Goal: Information Seeking & Learning: Learn about a topic

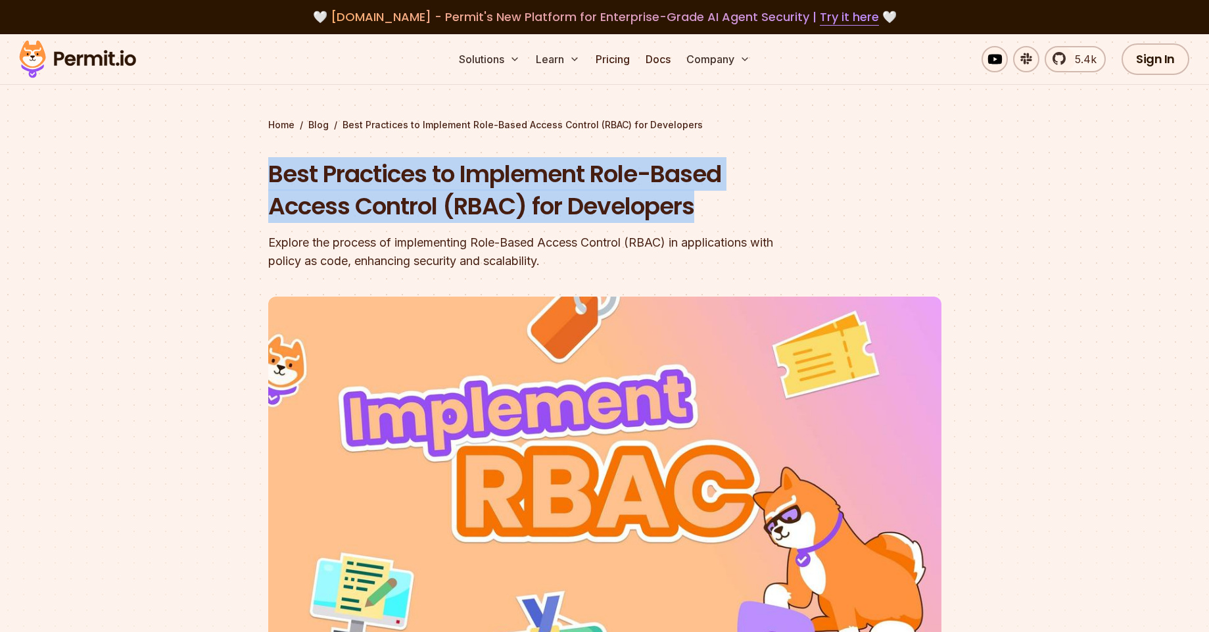
drag, startPoint x: 263, startPoint y: 175, endPoint x: 707, endPoint y: 194, distance: 444.3
click at [707, 194] on section "Home / Blog / Best Practices to Implement Role-Based Access Control (RBAC) for …" at bounding box center [604, 405] width 1209 height 743
click at [215, 144] on section "Home / Blog / Best Practices to Implement Role-Based Access Control (RBAC) for …" at bounding box center [604, 405] width 1209 height 743
click at [260, 170] on section "Home / Blog / Best Practices to Implement Role-Based Access Control (RBAC) for …" at bounding box center [604, 405] width 1209 height 743
drag, startPoint x: 270, startPoint y: 178, endPoint x: 896, endPoint y: 206, distance: 626.1
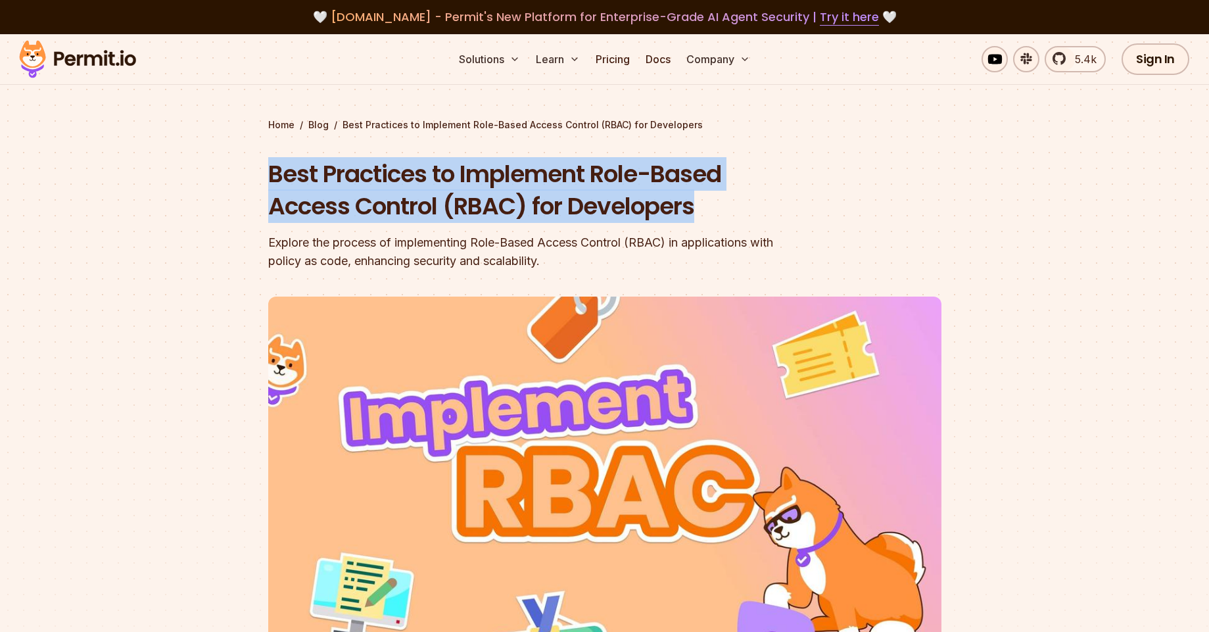
click at [741, 193] on h1 "Best Practices to Implement Role-Based Access Control (RBAC) for Developers" at bounding box center [520, 190] width 505 height 65
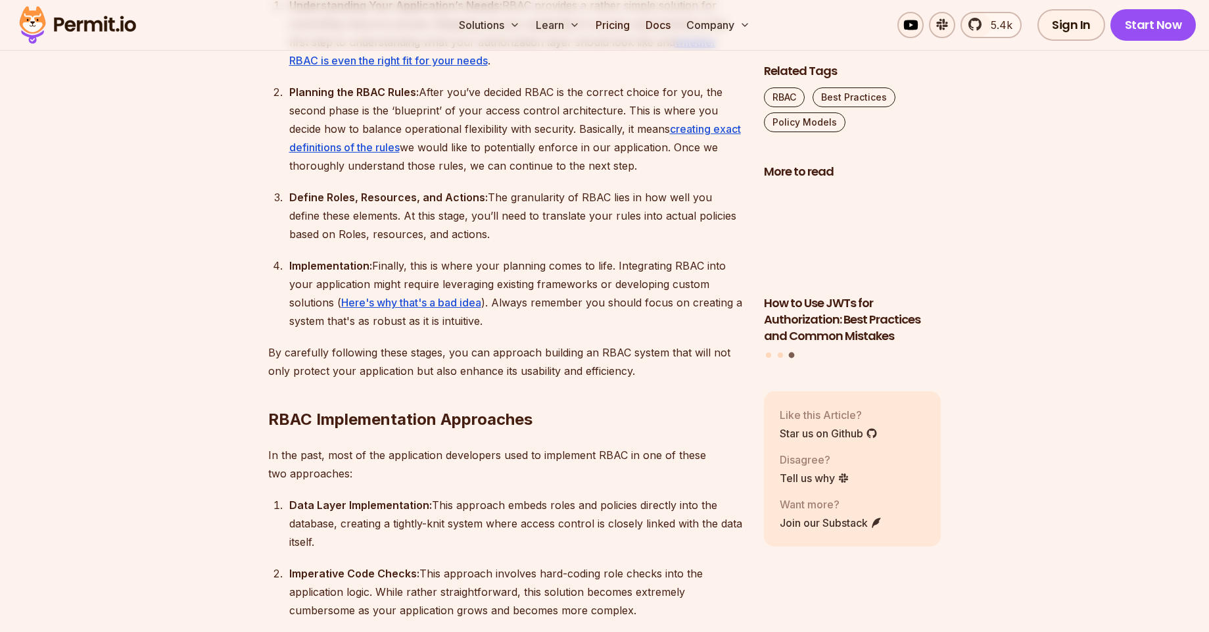
scroll to position [1973, 0]
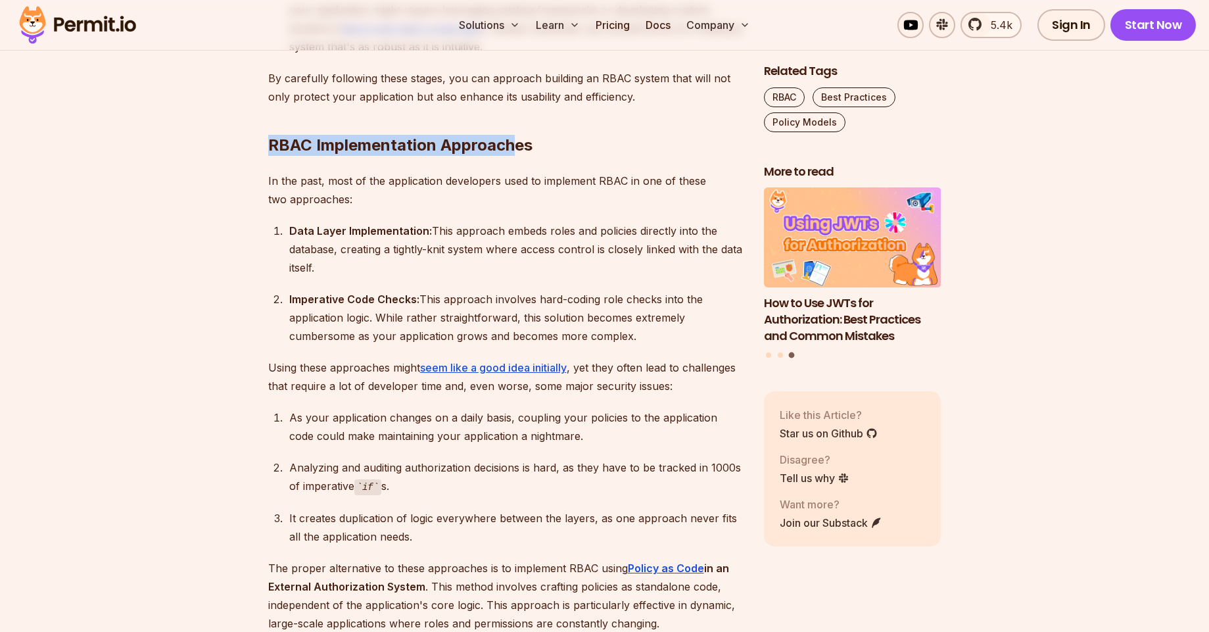
drag, startPoint x: 343, startPoint y: 151, endPoint x: 584, endPoint y: 149, distance: 241.4
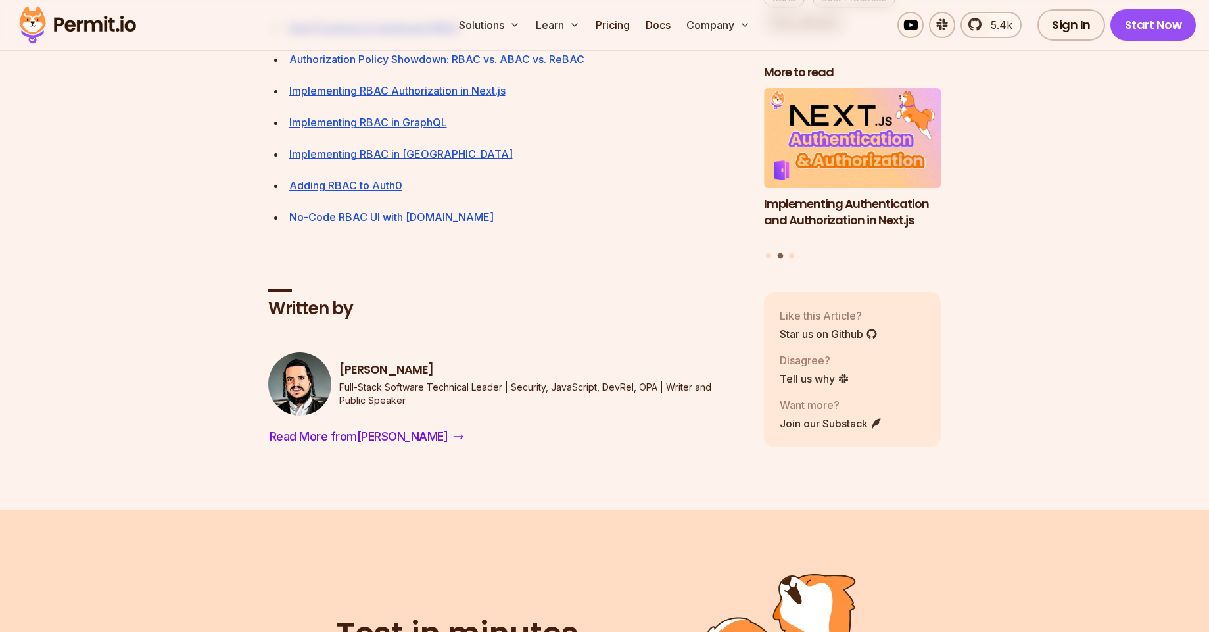
scroll to position [4814, 0]
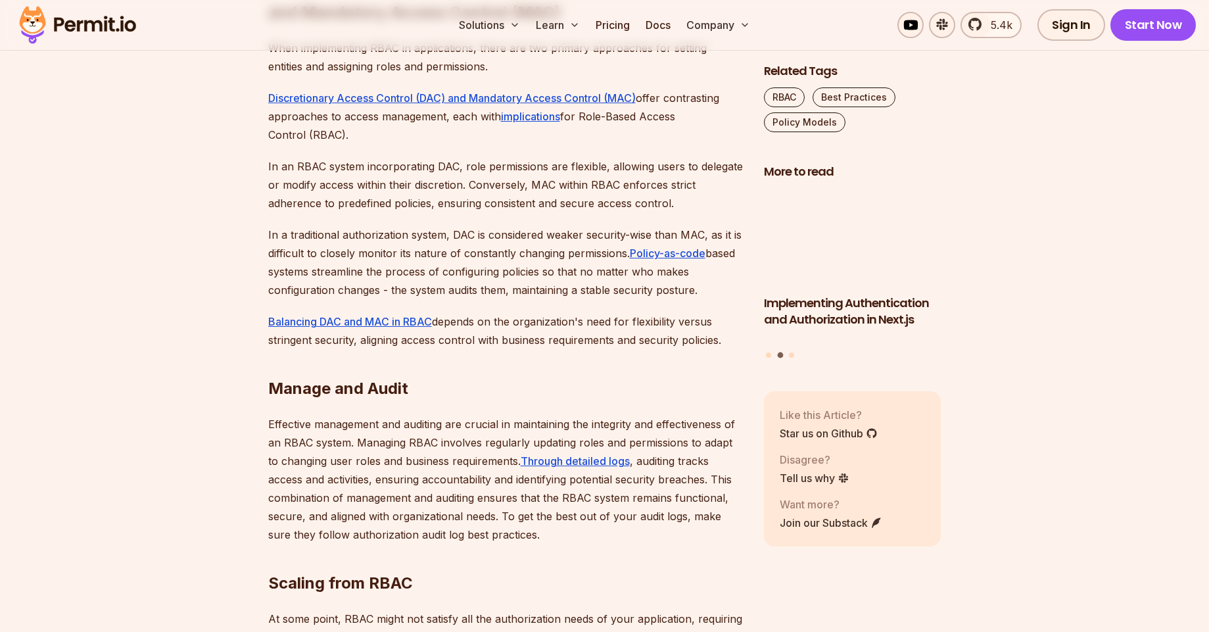
scroll to position [3630, 0]
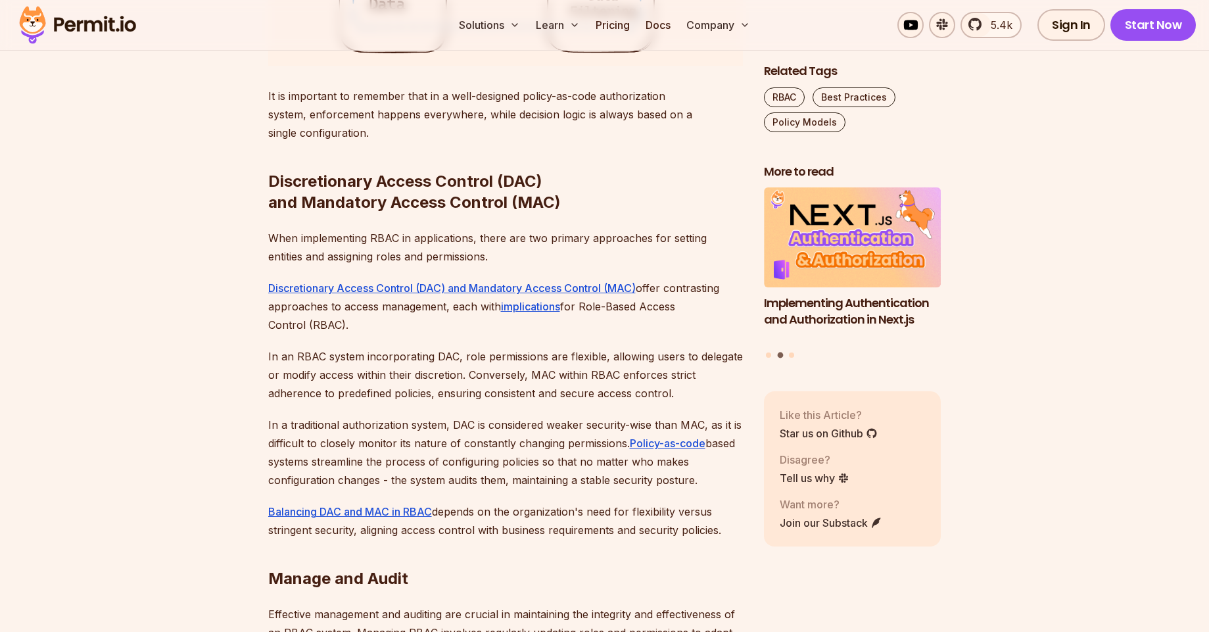
drag, startPoint x: 258, startPoint y: 274, endPoint x: 268, endPoint y: 274, distance: 9.2
click at [289, 213] on h2 "Discretionary Access Control (DAC) and Mandatory Access Control (MAC)" at bounding box center [505, 165] width 475 height 95
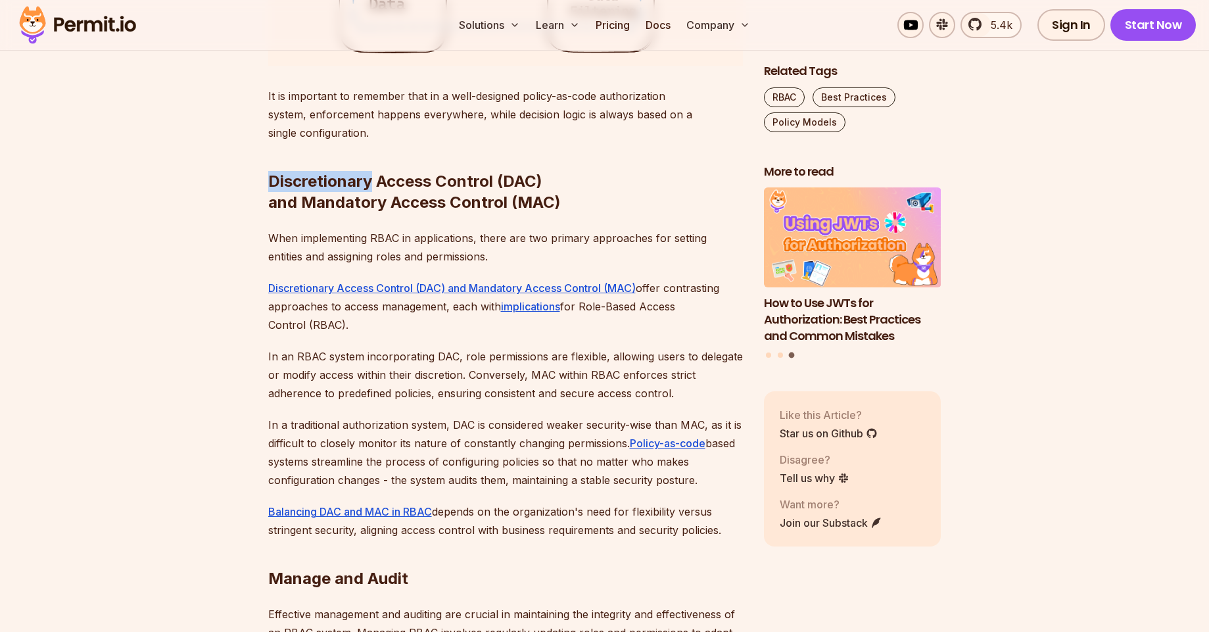
drag, startPoint x: 263, startPoint y: 275, endPoint x: 372, endPoint y: 286, distance: 109.1
copy h2 "Discretionary"
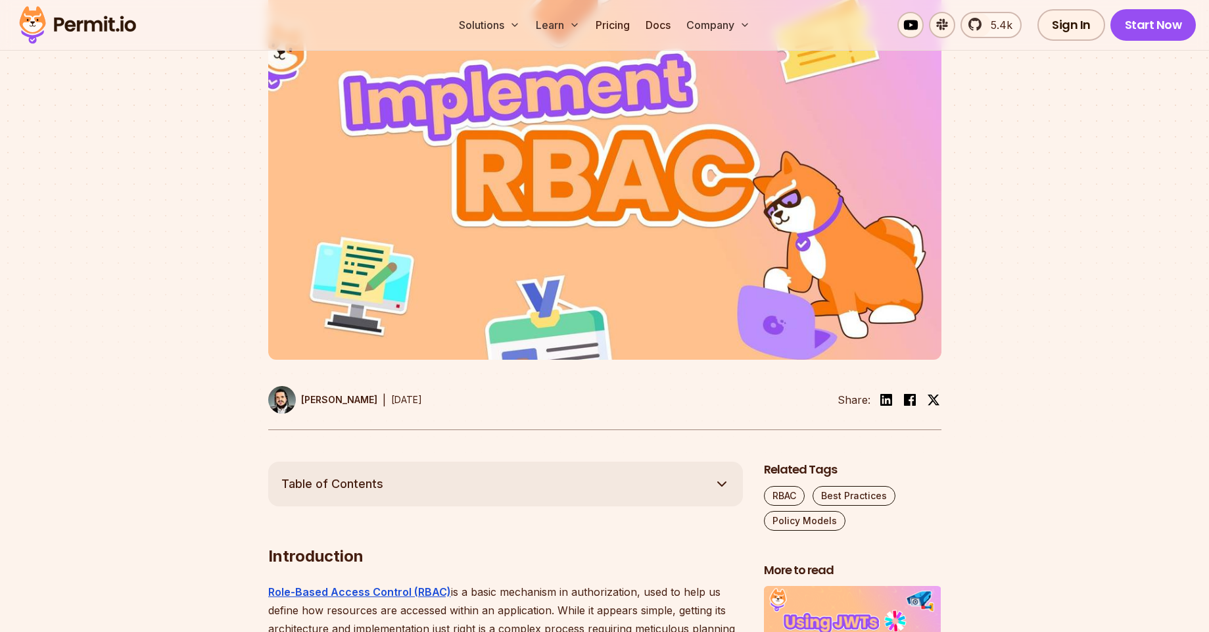
scroll to position [0, 0]
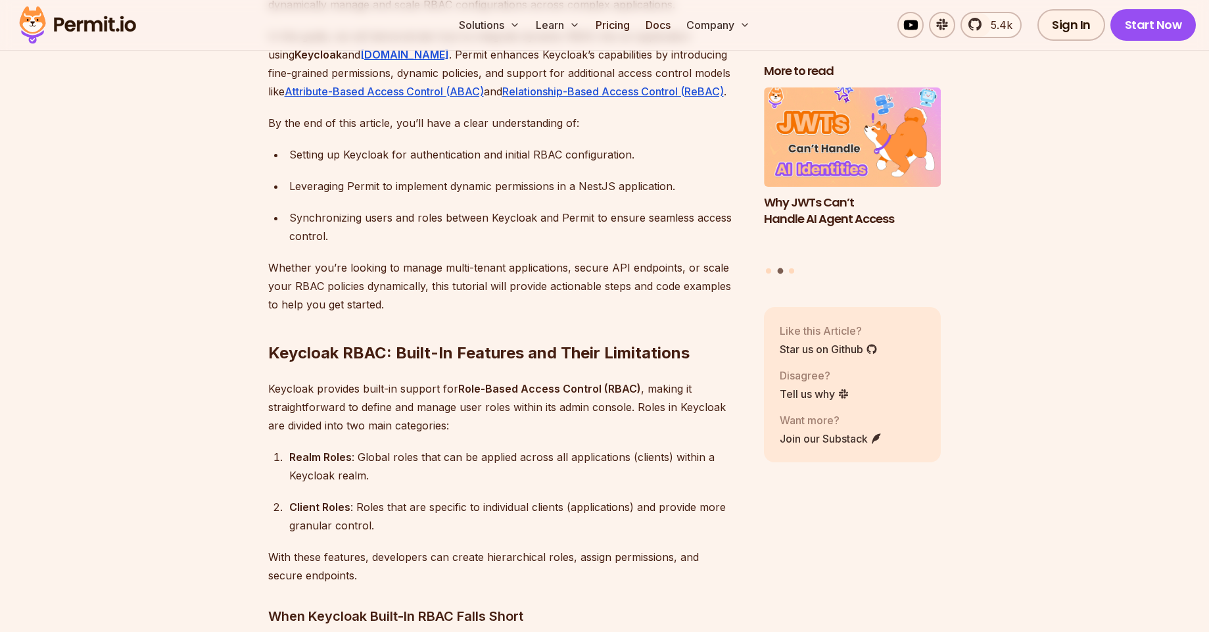
scroll to position [1342, 0]
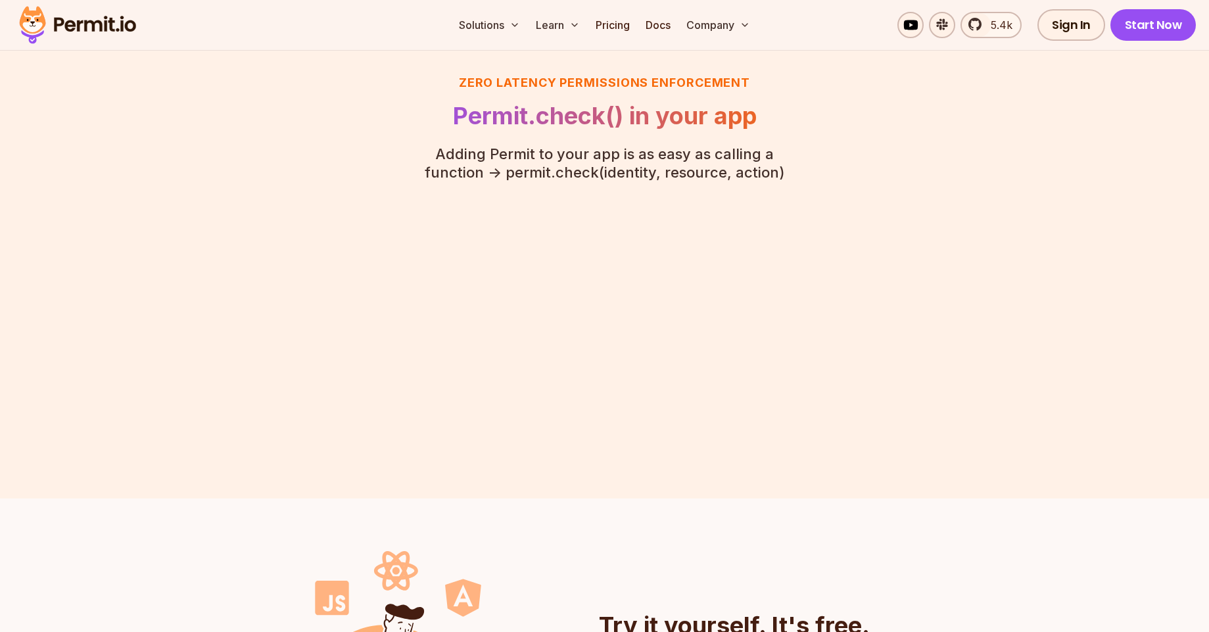
scroll to position [3236, 0]
